Goal: Information Seeking & Learning: Learn about a topic

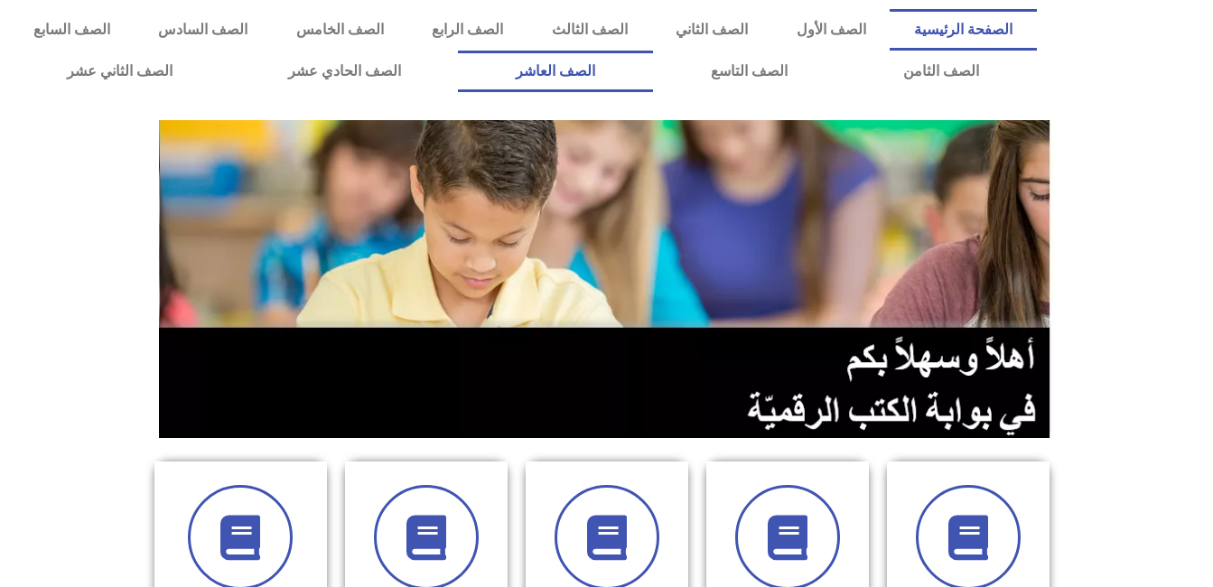
click at [653, 79] on link "الصف العاشر" at bounding box center [555, 72] width 195 height 42
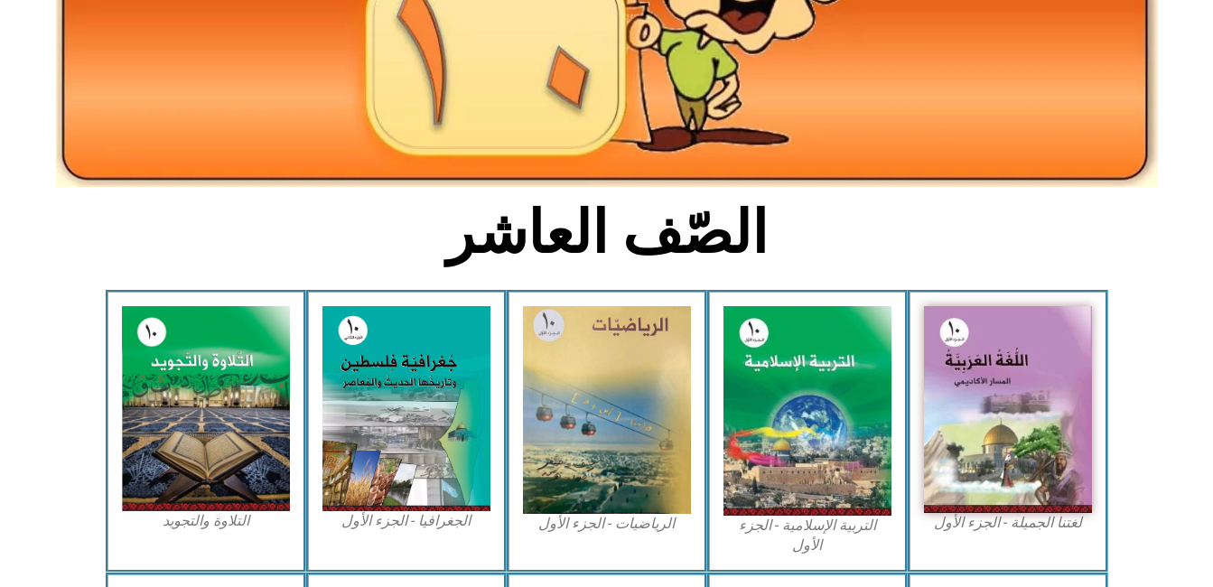
scroll to position [229, 0]
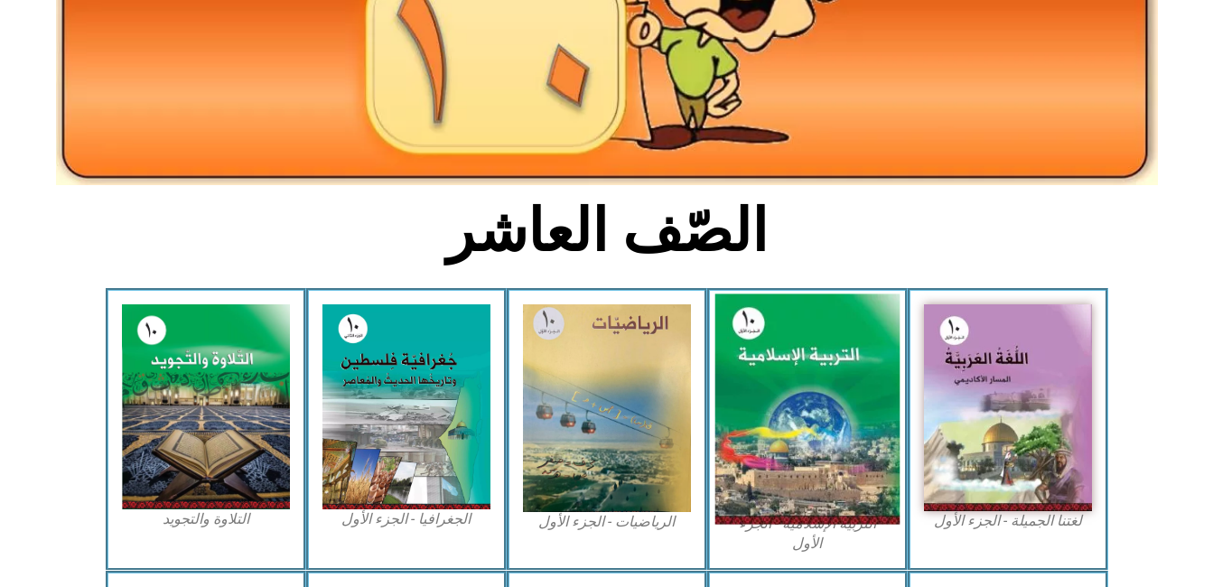
click at [829, 416] on img at bounding box center [806, 409] width 185 height 230
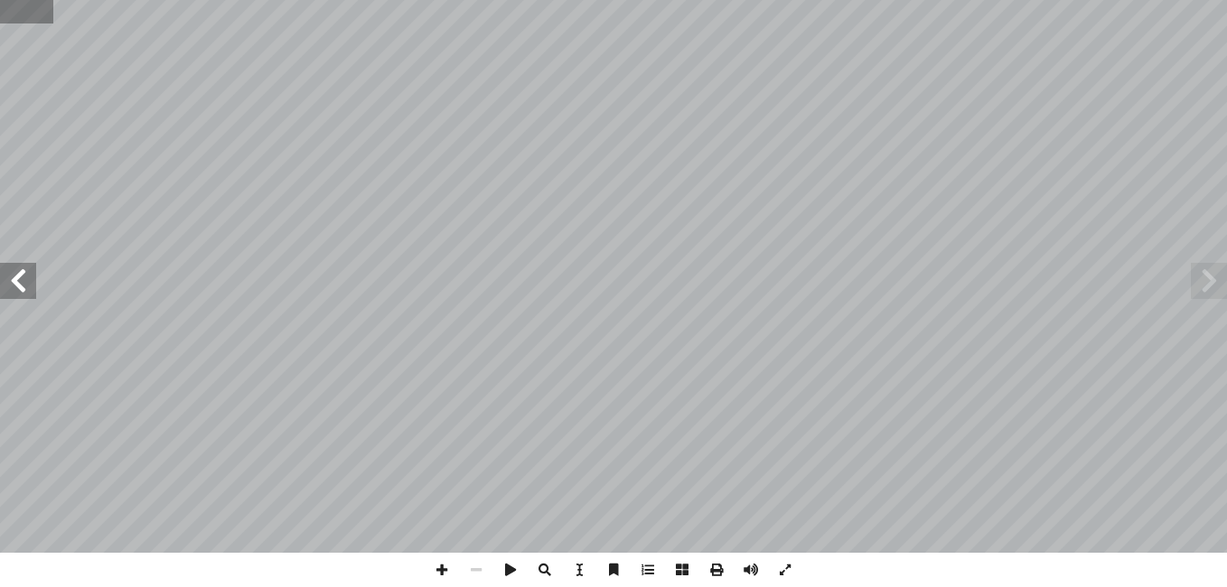
click at [47, 22] on input "text" at bounding box center [26, 11] width 53 height 23
type input "**"
click at [26, 285] on span at bounding box center [18, 281] width 36 height 36
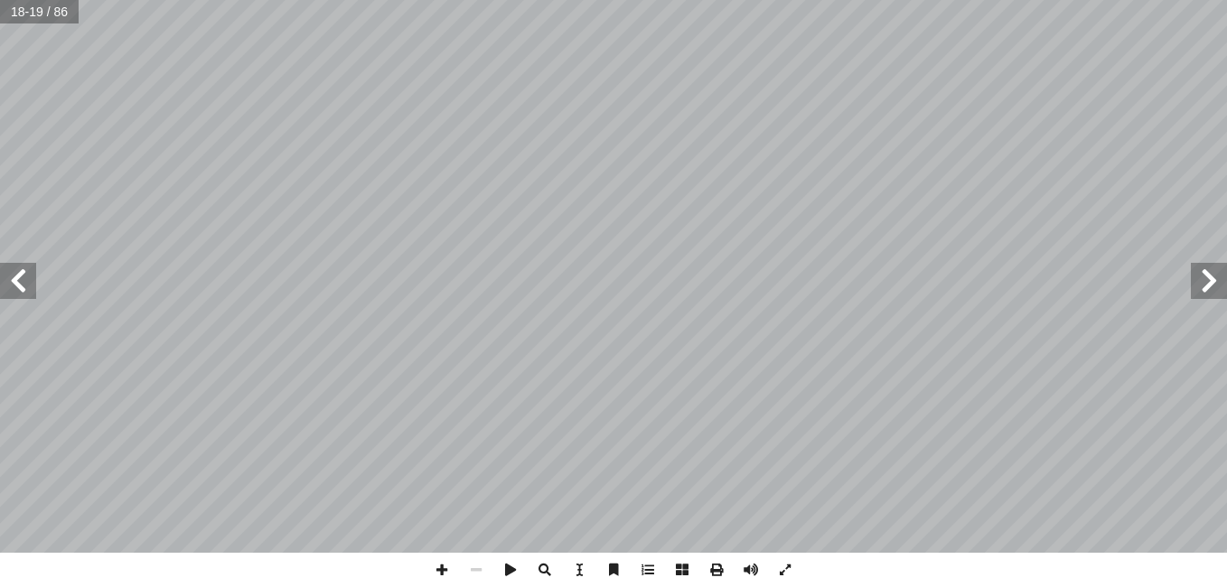
click at [26, 285] on span at bounding box center [18, 281] width 36 height 36
click at [72, 14] on input "text" at bounding box center [39, 11] width 79 height 23
type input "**"
click at [14, 282] on span at bounding box center [18, 281] width 36 height 36
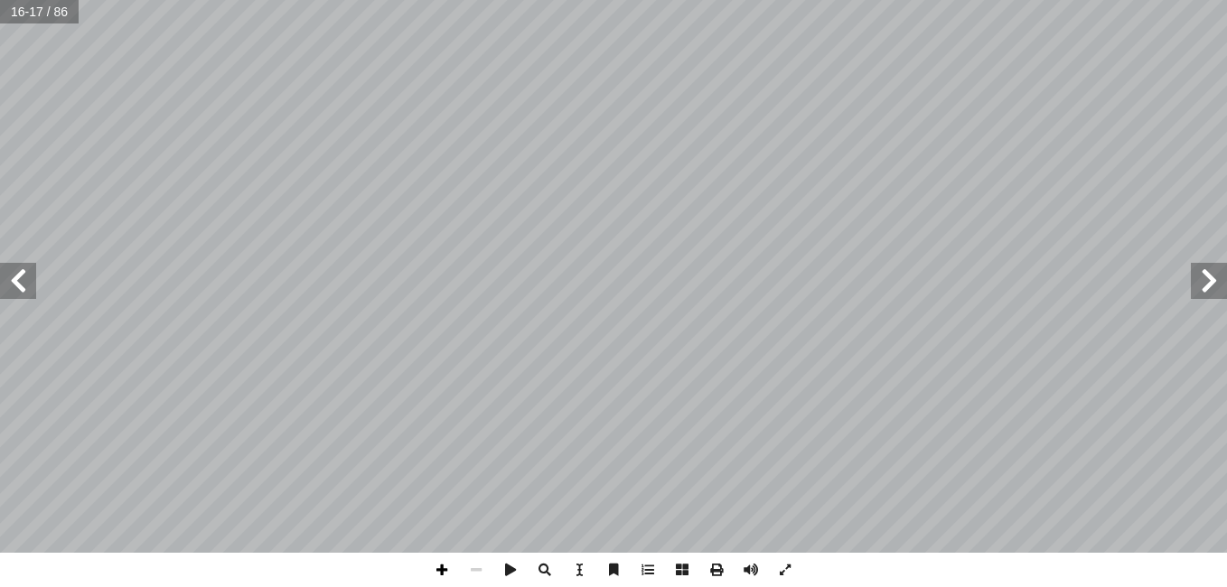
click at [436, 569] on span at bounding box center [442, 570] width 34 height 34
click at [439, 571] on span at bounding box center [442, 570] width 34 height 34
click at [481, 565] on span at bounding box center [476, 570] width 34 height 34
click at [24, 275] on span at bounding box center [18, 281] width 36 height 36
click at [445, 574] on span at bounding box center [442, 570] width 34 height 34
